Goal: Navigation & Orientation: Find specific page/section

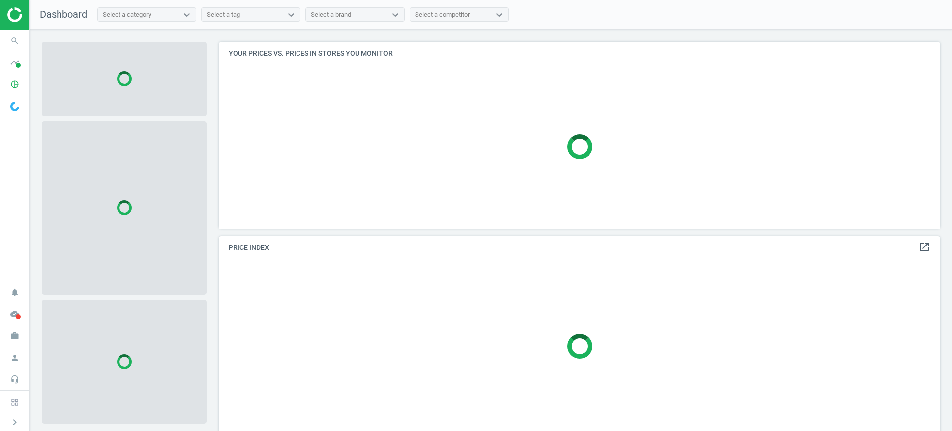
scroll to position [206, 732]
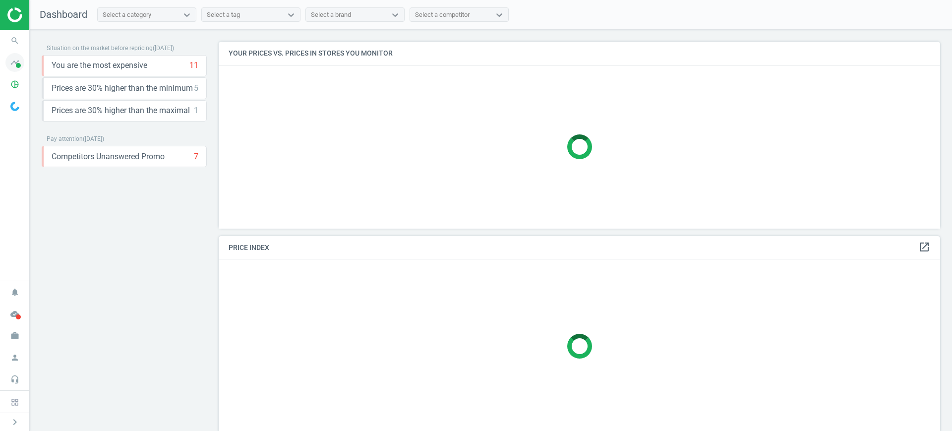
click at [16, 61] on icon "timeline" at bounding box center [14, 62] width 19 height 19
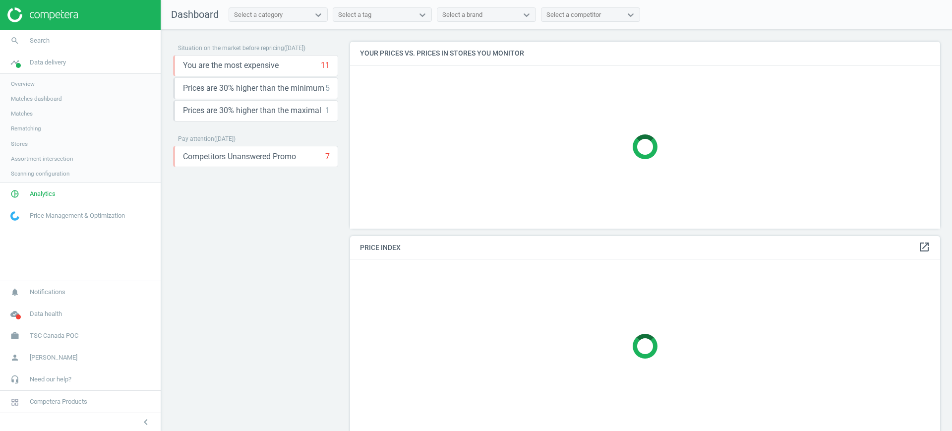
scroll to position [206, 600]
click at [33, 204] on link "pie_chart_outlined Analytics" at bounding box center [80, 195] width 161 height 22
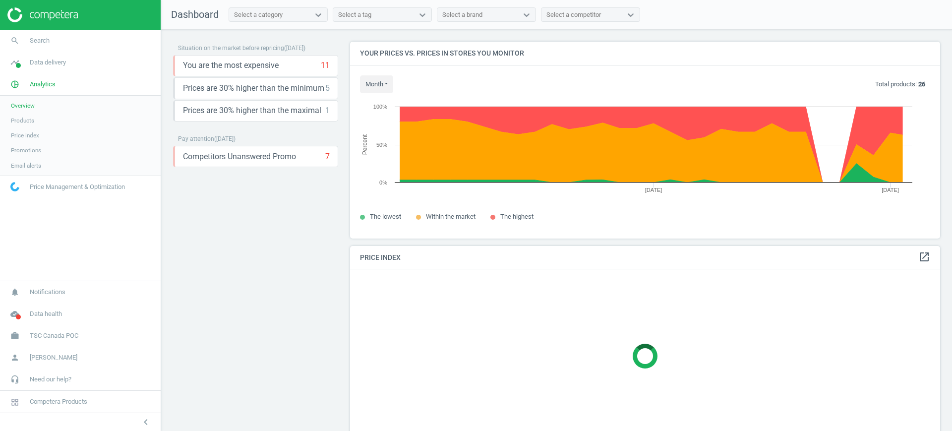
click at [28, 120] on span "Products" at bounding box center [22, 121] width 23 height 8
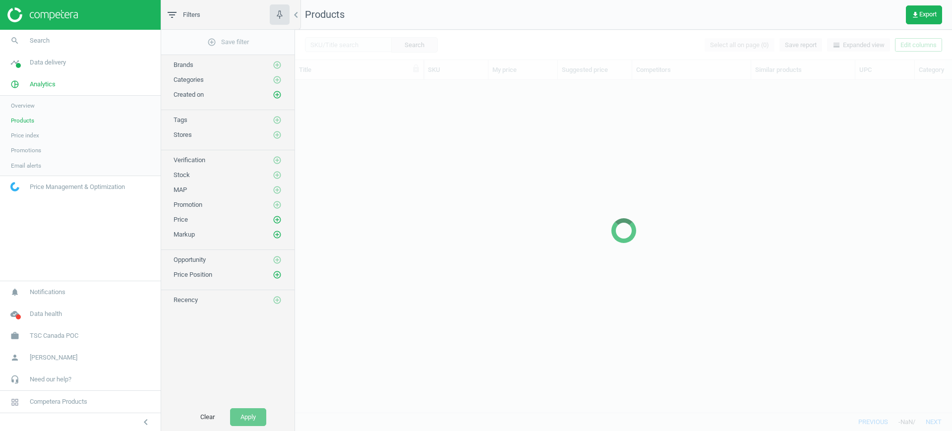
scroll to position [313, 648]
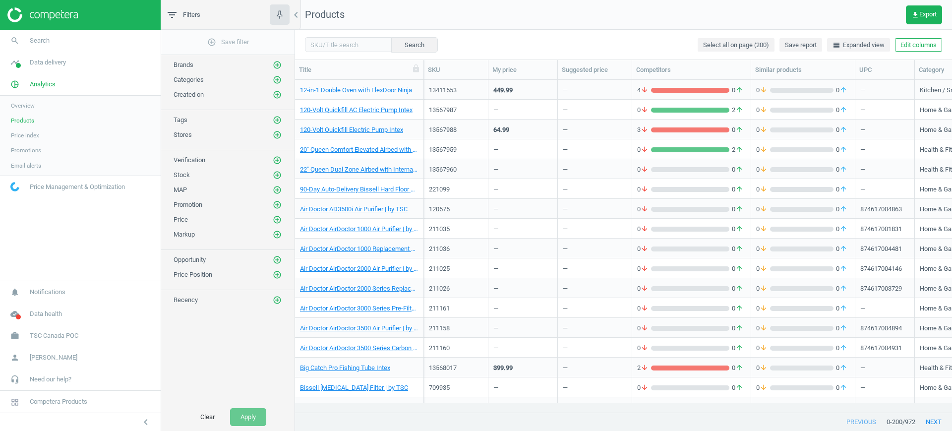
click at [500, 211] on div "—" at bounding box center [522, 208] width 59 height 17
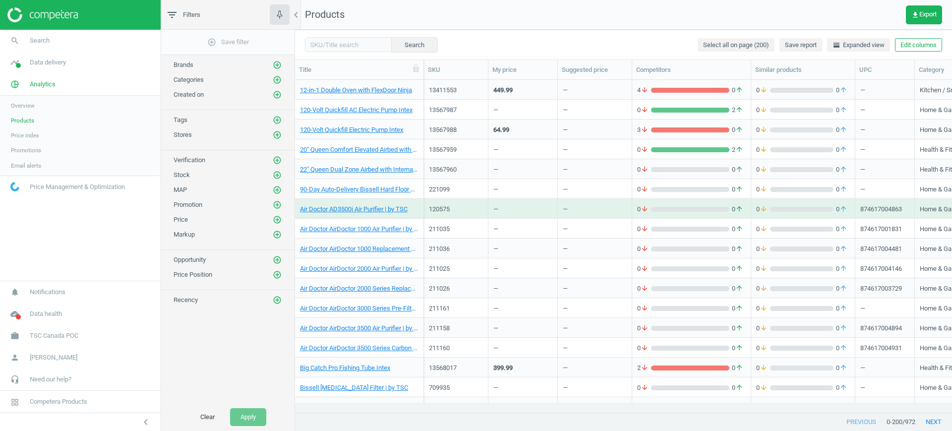
click at [500, 211] on div "—" at bounding box center [522, 208] width 59 height 17
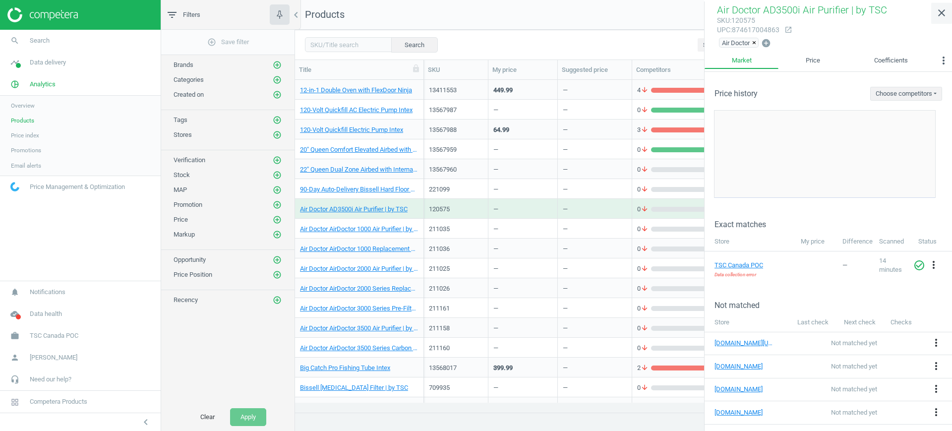
click at [941, 12] on icon "close" at bounding box center [942, 13] width 12 height 12
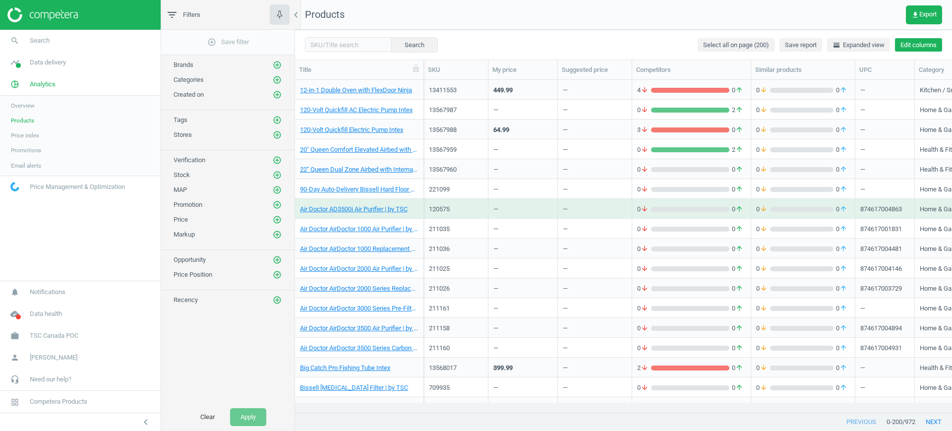
click at [934, 44] on button "Edit columns" at bounding box center [918, 45] width 47 height 14
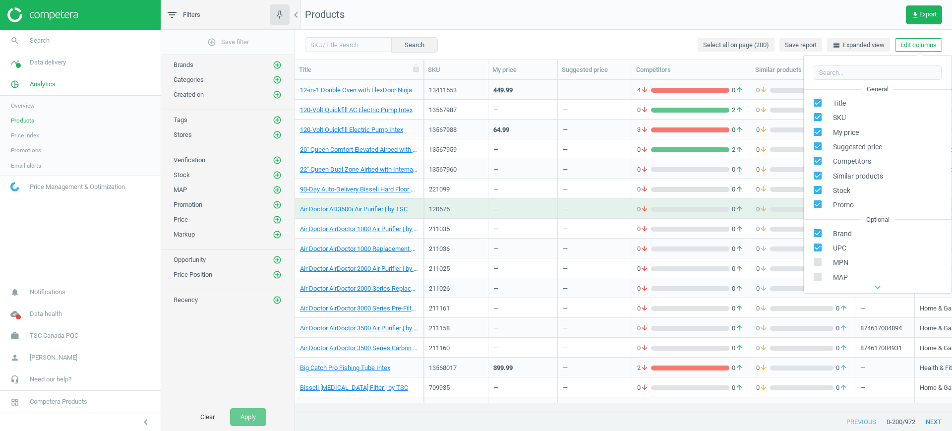
scroll to position [113, 0]
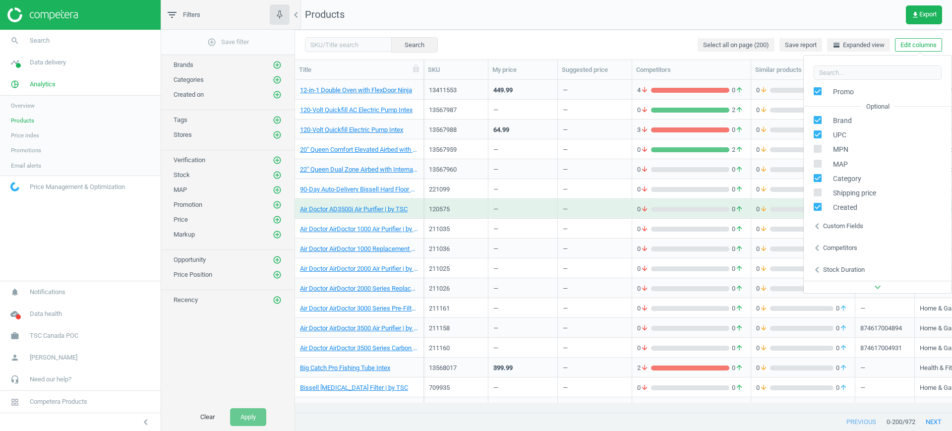
click at [826, 232] on div "chevron_left Custom fields" at bounding box center [878, 226] width 148 height 22
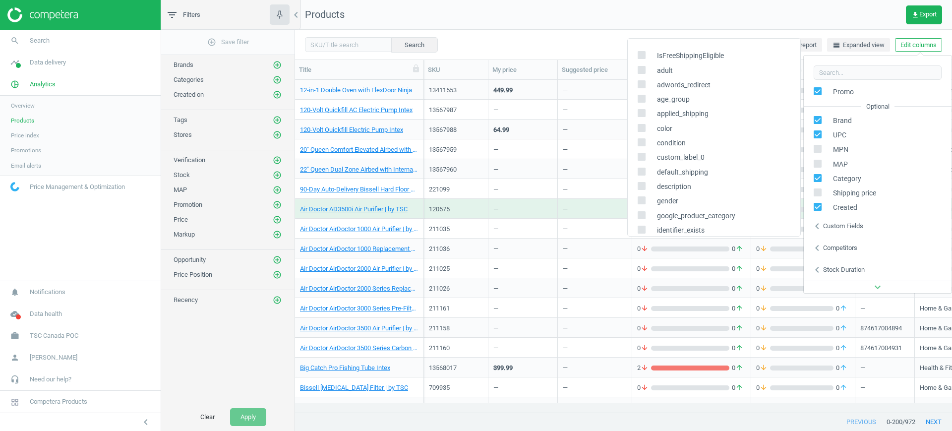
click at [647, 60] on label at bounding box center [645, 55] width 14 height 9
click at [645, 59] on input "checkbox" at bounding box center [641, 55] width 6 height 6
click at [645, 60] on span at bounding box center [642, 56] width 8 height 7
click at [645, 59] on input "checkbox" at bounding box center [641, 55] width 6 height 6
click at [642, 59] on icon at bounding box center [642, 55] width 8 height 8
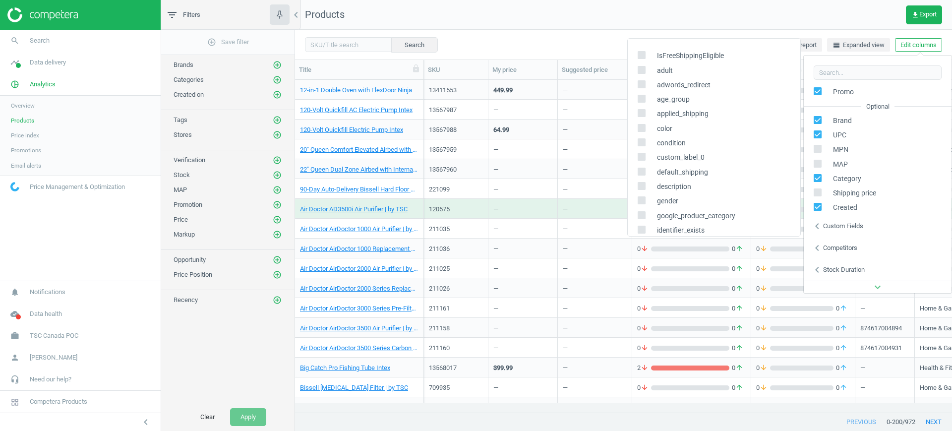
click at [642, 59] on input "checkbox" at bounding box center [641, 55] width 6 height 6
checkbox input "true"
click at [640, 66] on input "checkbox" at bounding box center [641, 69] width 6 height 6
checkbox input "true"
click at [640, 85] on input "checkbox" at bounding box center [641, 84] width 6 height 6
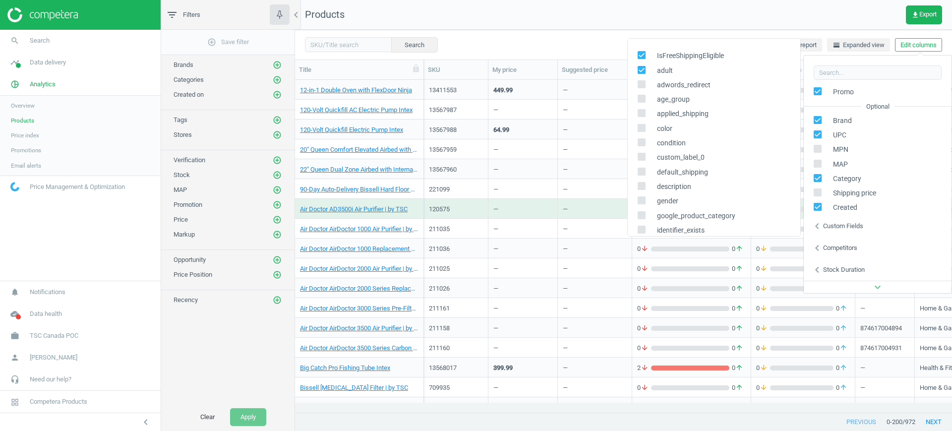
checkbox input "true"
click at [641, 99] on input "checkbox" at bounding box center [641, 99] width 6 height 6
checkbox input "true"
click at [643, 109] on icon at bounding box center [642, 113] width 8 height 8
click at [643, 110] on input "checkbox" at bounding box center [641, 113] width 6 height 6
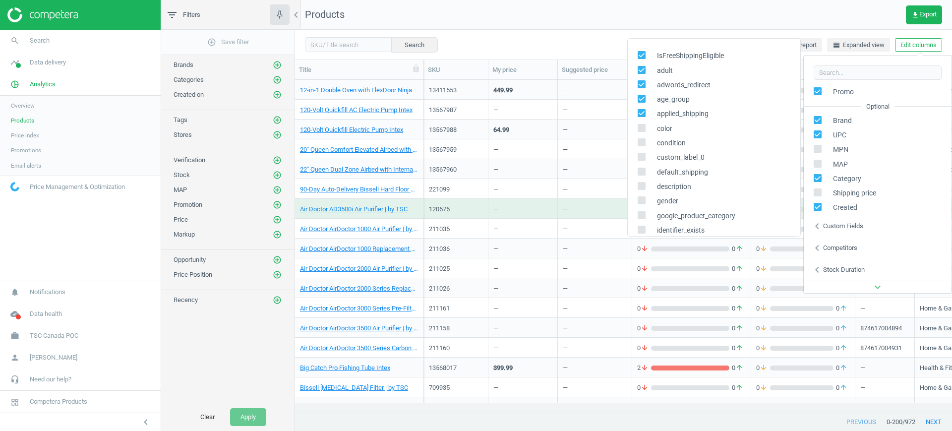
click at [643, 113] on input "checkbox" at bounding box center [641, 113] width 6 height 6
checkbox input "false"
click at [640, 128] on input "checkbox" at bounding box center [641, 127] width 6 height 6
checkbox input "true"
click at [639, 113] on input "checkbox" at bounding box center [641, 113] width 6 height 6
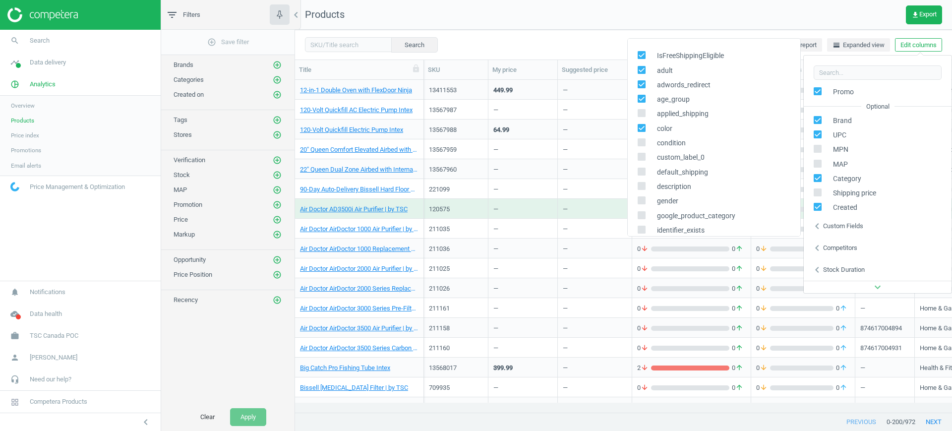
checkbox input "true"
click at [640, 146] on icon at bounding box center [642, 142] width 8 height 8
click at [640, 146] on input "checkbox" at bounding box center [641, 142] width 6 height 6
checkbox input "true"
click at [642, 158] on input "checkbox" at bounding box center [641, 157] width 6 height 6
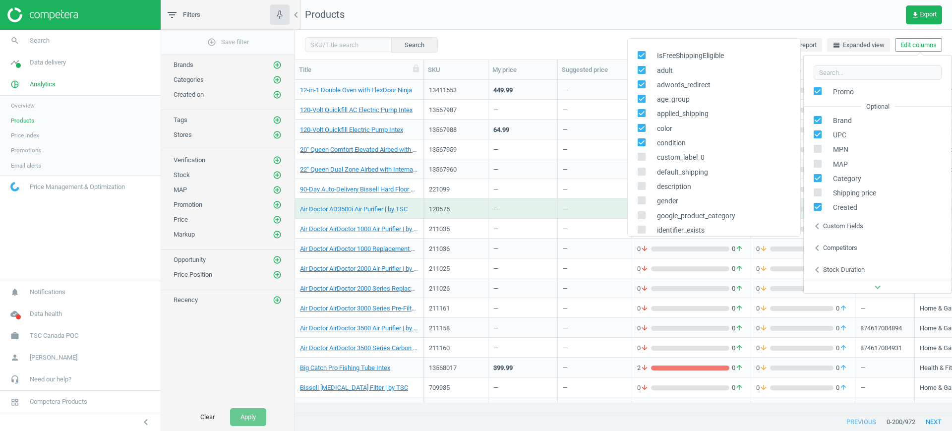
checkbox input "true"
click at [642, 170] on input "checkbox" at bounding box center [641, 171] width 6 height 6
checkbox input "true"
click at [571, 22] on nav "Products get_app Export" at bounding box center [623, 15] width 657 height 30
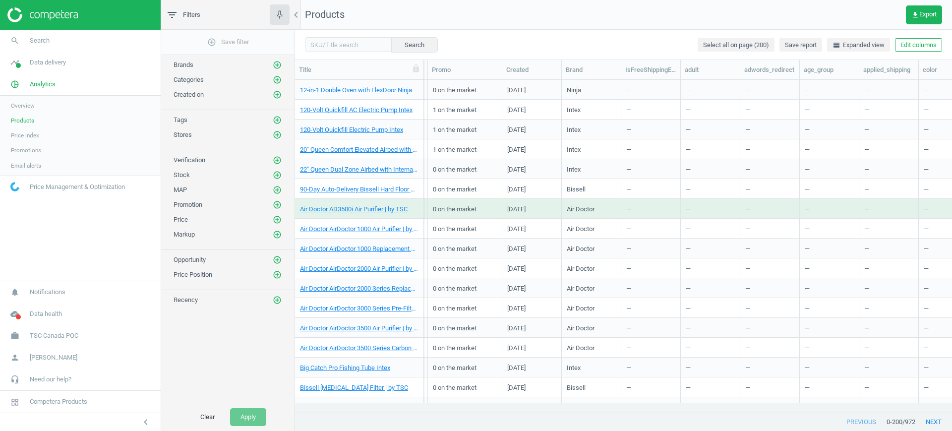
scroll to position [0, 816]
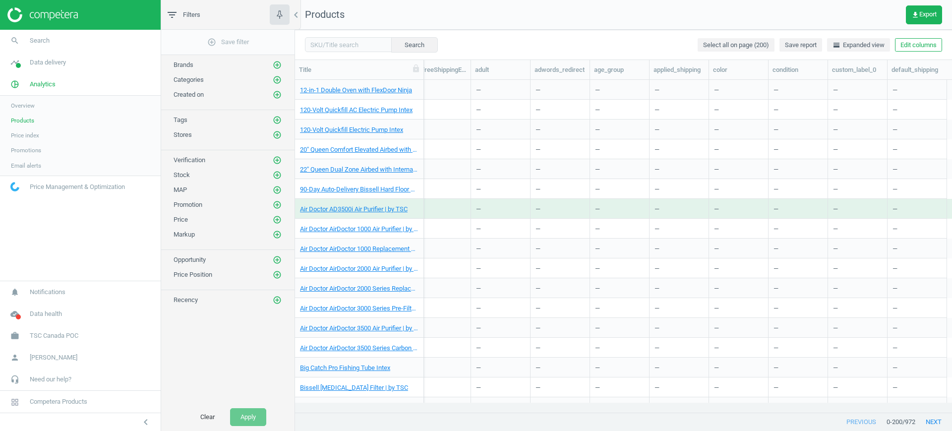
click at [560, 159] on div "—" at bounding box center [561, 169] width 60 height 20
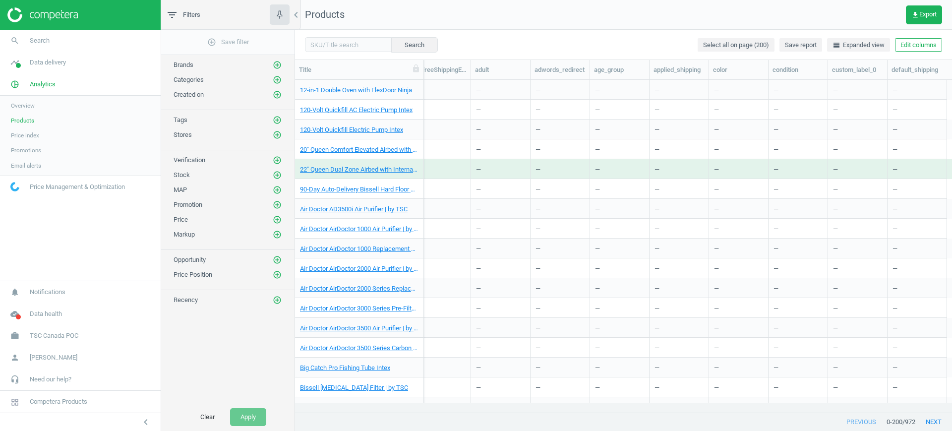
click at [560, 159] on div "—" at bounding box center [561, 169] width 60 height 20
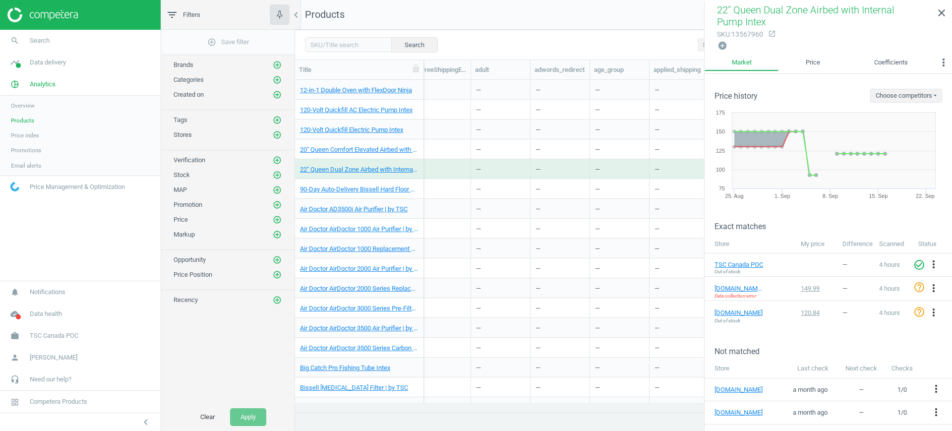
drag, startPoint x: 60, startPoint y: 260, endPoint x: 65, endPoint y: 256, distance: 7.0
click at [60, 260] on nav "search Search timeline Data delivery Overview Matches dashboard Matches Rematch…" at bounding box center [80, 155] width 161 height 251
click at [497, 264] on div "—" at bounding box center [500, 267] width 49 height 17
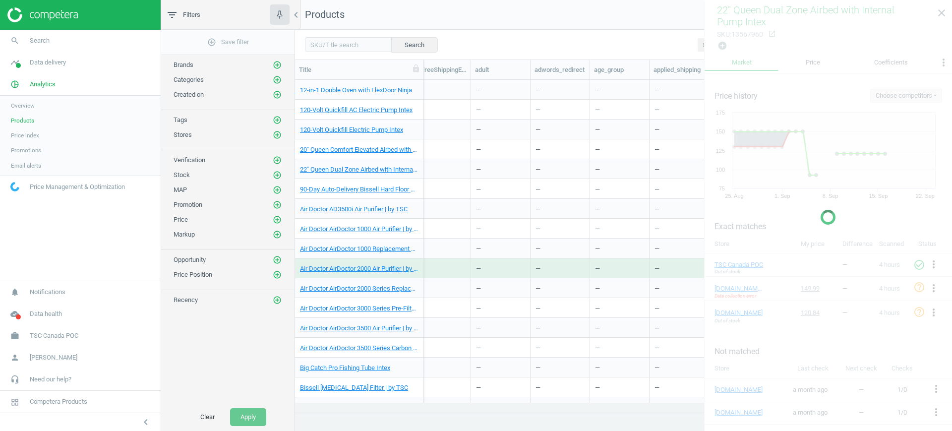
click at [497, 264] on div "—" at bounding box center [500, 267] width 49 height 17
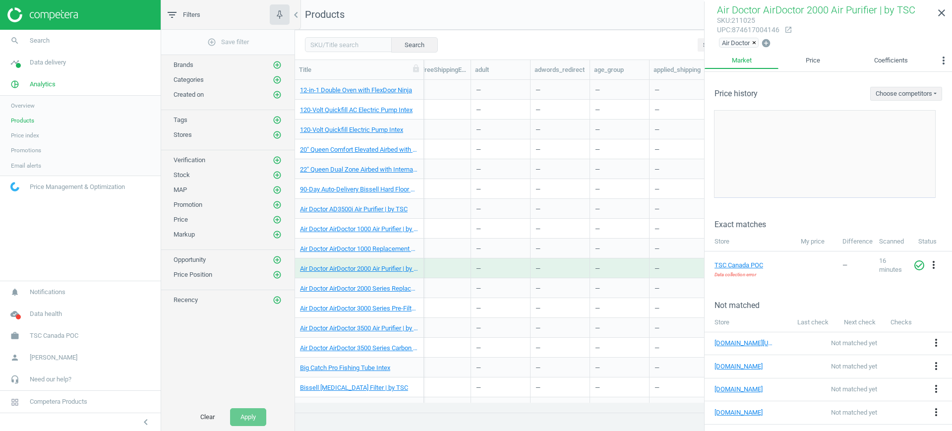
click at [370, 262] on div "Air Doctor AirDoctor 2000 Air Purifier | by TSC" at bounding box center [359, 267] width 119 height 17
click at [371, 268] on link "Air Doctor AirDoctor 2000 Air Purifier | by TSC" at bounding box center [359, 268] width 119 height 9
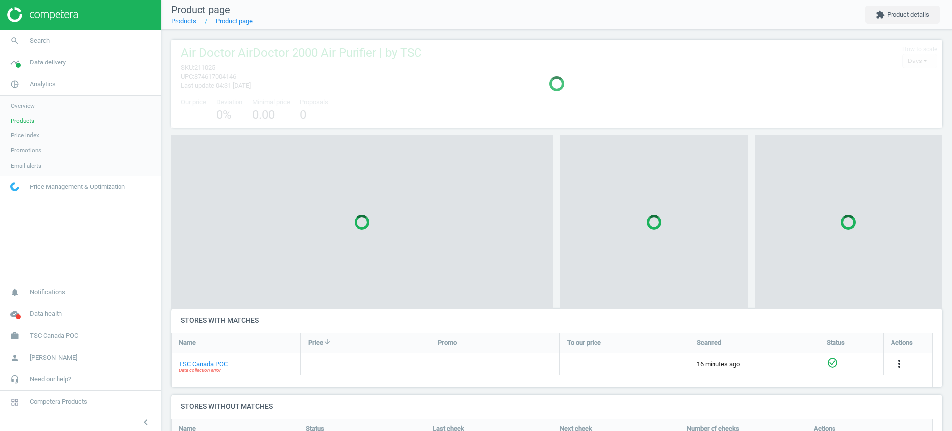
scroll to position [190, 781]
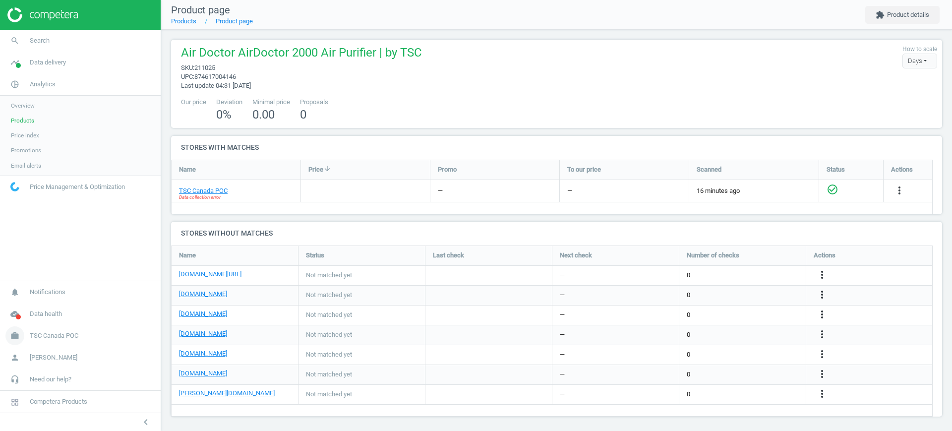
click at [46, 333] on span "TSC Canada POC" at bounding box center [54, 335] width 49 height 9
click at [37, 326] on link "Campaign settings" at bounding box center [80, 321] width 161 height 15
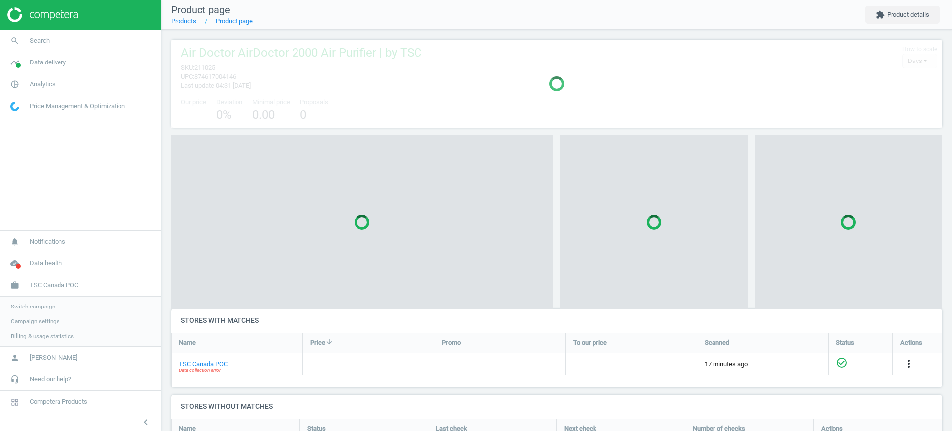
scroll to position [190, 781]
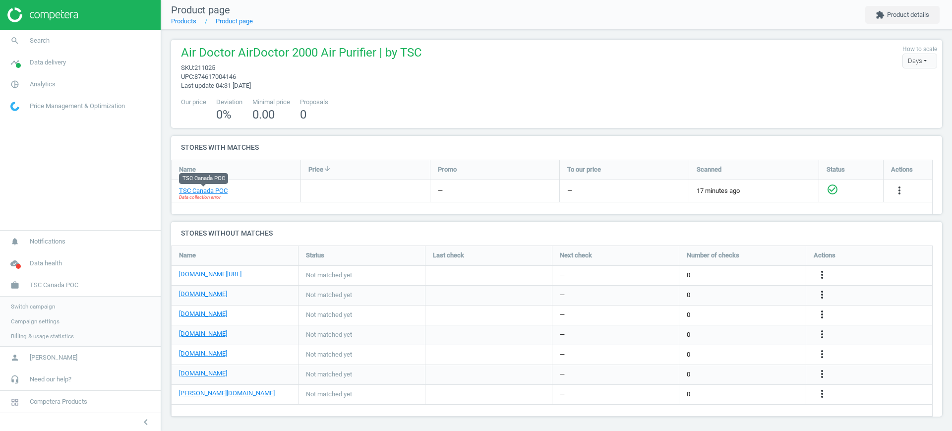
click at [29, 326] on link "Campaign settings" at bounding box center [80, 321] width 161 height 15
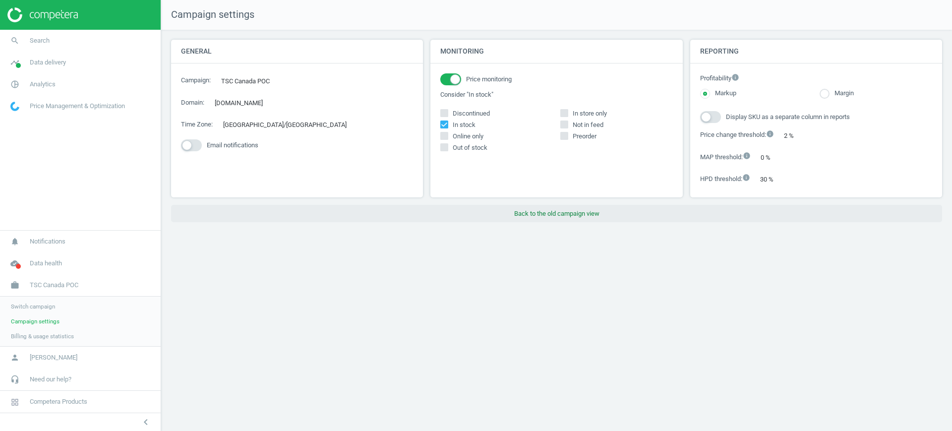
click at [593, 221] on button "Back to the old campaign view" at bounding box center [556, 214] width 771 height 18
